Goal: Task Accomplishment & Management: Use online tool/utility

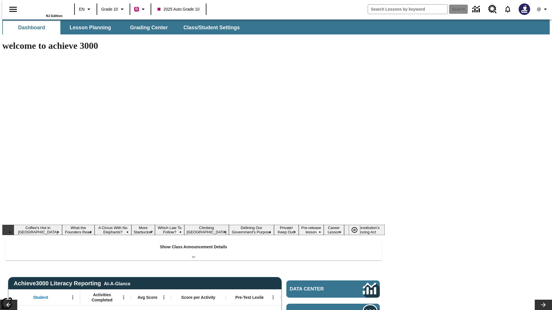
type input "-1"
click at [147, 28] on span "Grading Center" at bounding box center [149, 27] width 42 height 7
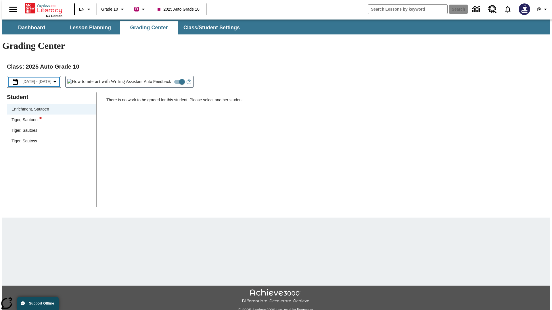
click at [41, 79] on span "[DATE] - [DATE]" at bounding box center [36, 82] width 29 height 6
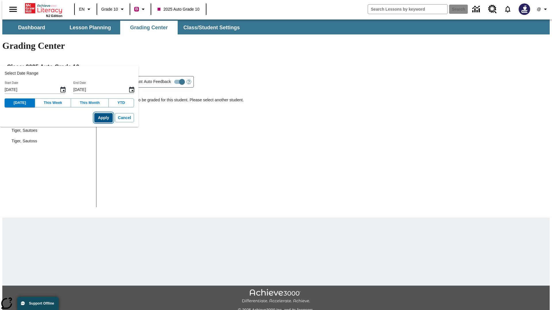
click at [95, 118] on button "Apply" at bounding box center [103, 117] width 18 height 9
click at [43, 79] on span "[DATE] - [DATE]" at bounding box center [36, 82] width 29 height 6
